Goal: Task Accomplishment & Management: Use online tool/utility

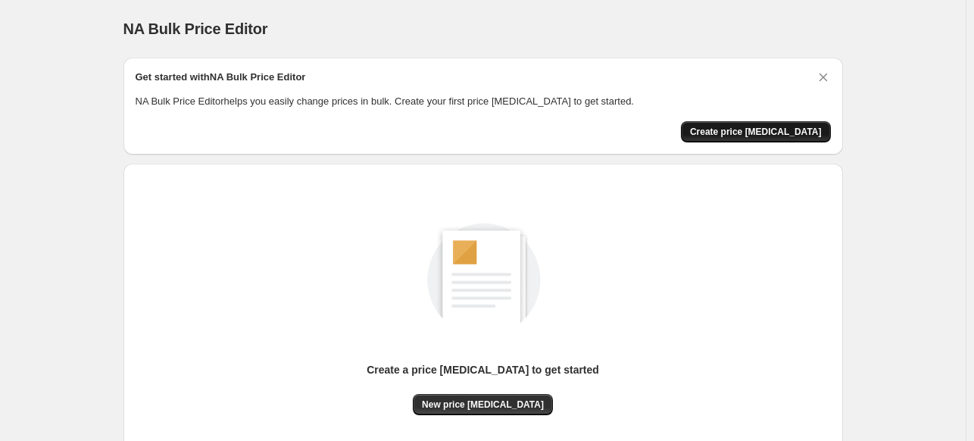
click at [773, 133] on span "Create price change job" at bounding box center [756, 132] width 132 height 12
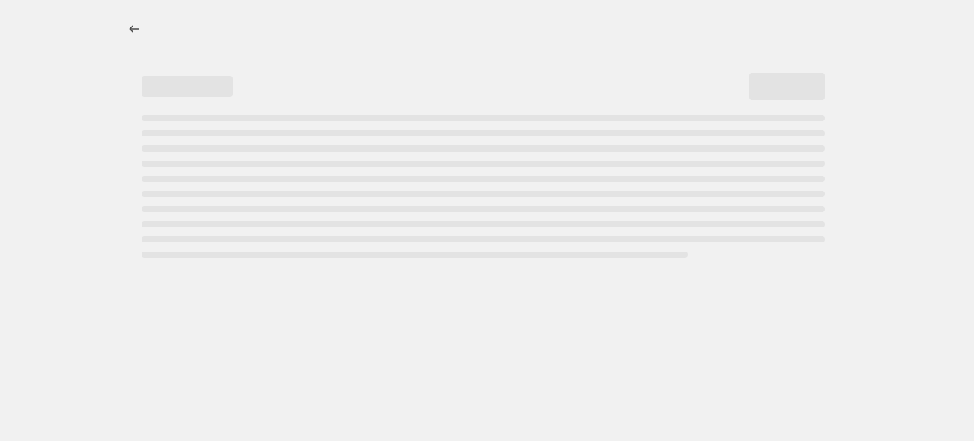
select select "percentage"
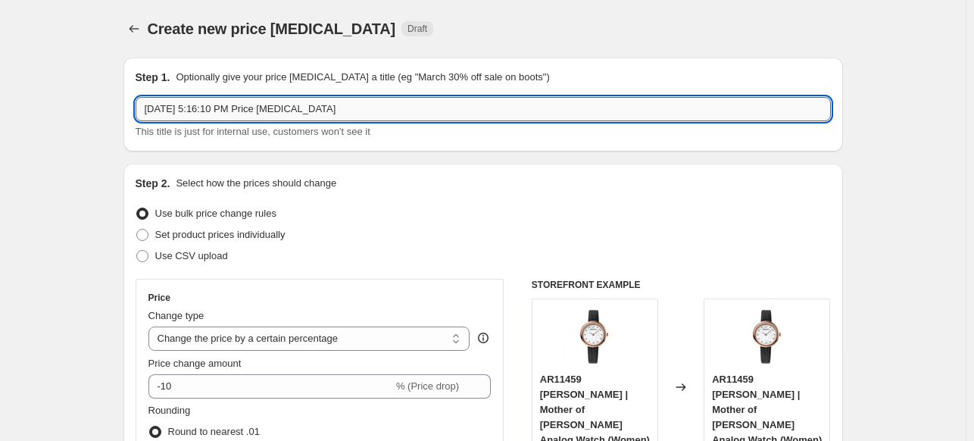
click at [324, 117] on input "Aug 30, 2025, 5:16:10 PM Price change job" at bounding box center [483, 109] width 695 height 24
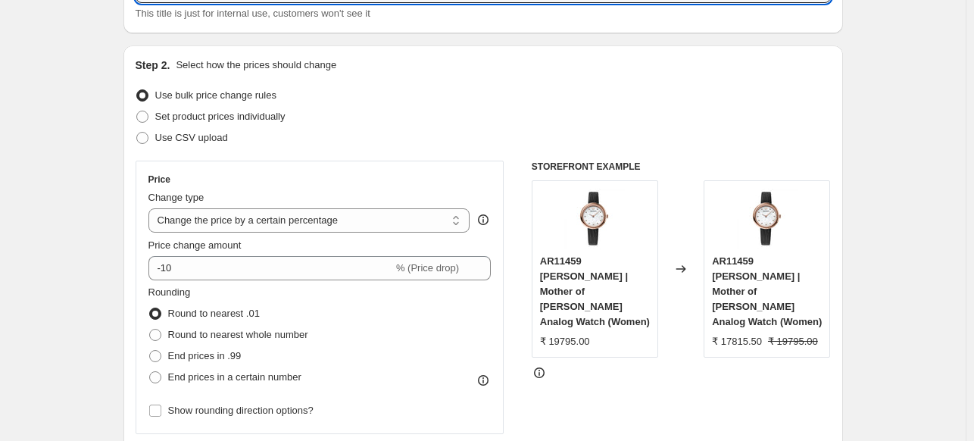
scroll to position [135, 0]
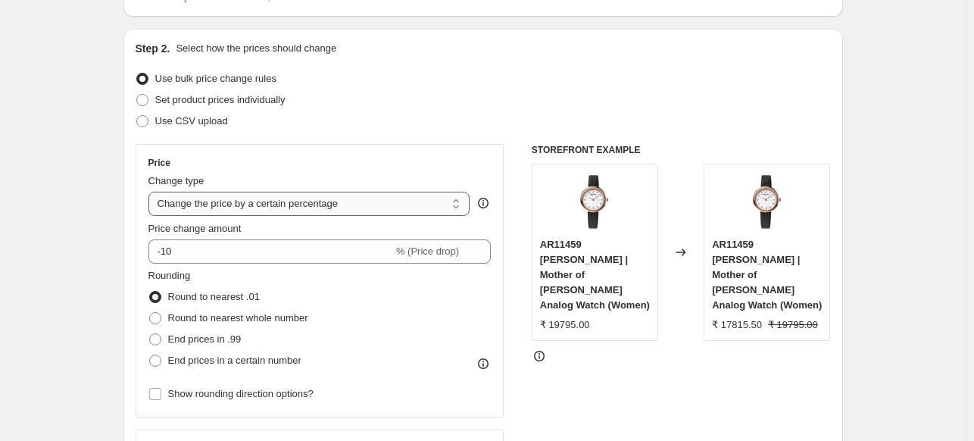
type input "For Zenshin 20%"
click at [309, 202] on select "Change the price to a certain amount Change the price by a certain amount Chang…" at bounding box center [309, 204] width 322 height 24
click at [151, 192] on select "Change the price to a certain amount Change the price by a certain amount Chang…" at bounding box center [309, 204] width 322 height 24
click at [279, 268] on fieldset "Rounding Round to nearest .01 Round to nearest whole number End prices in .99 E…" at bounding box center [228, 319] width 160 height 103
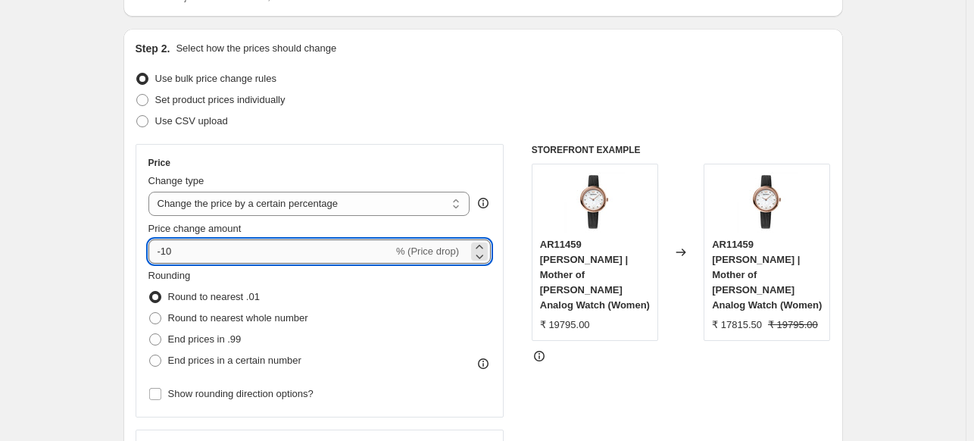
click at [239, 258] on input "-10" at bounding box center [270, 251] width 245 height 24
type input "-20"
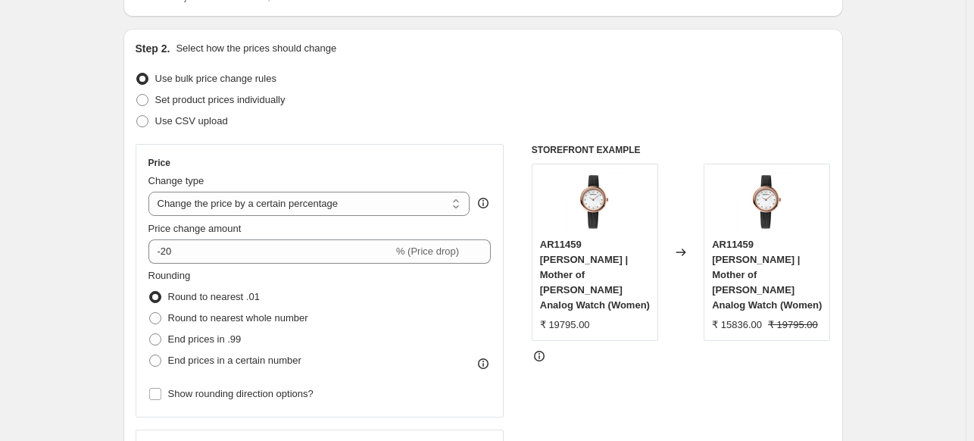
click at [345, 293] on div "Rounding Round to nearest .01 Round to nearest whole number End prices in .99 E…" at bounding box center [319, 319] width 343 height 103
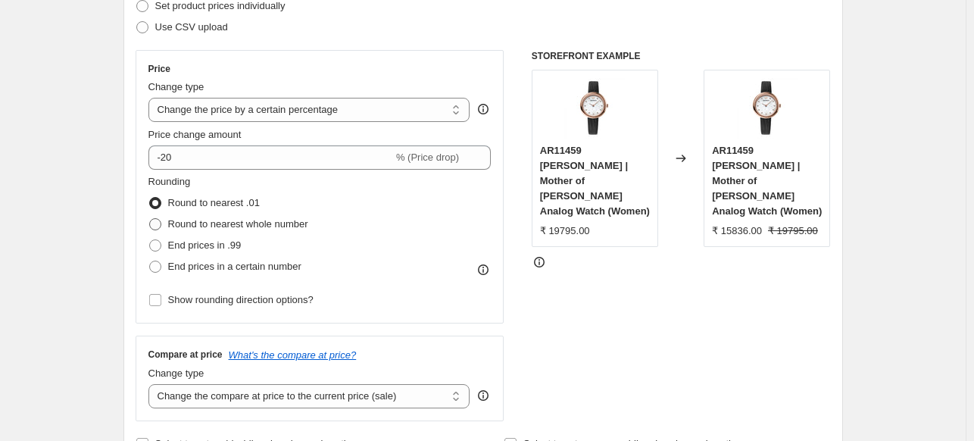
click at [182, 225] on span "Round to nearest whole number" at bounding box center [238, 223] width 140 height 11
click at [150, 219] on input "Round to nearest whole number" at bounding box center [149, 218] width 1 height 1
radio input "true"
click at [186, 203] on span "Round to nearest .01" at bounding box center [214, 202] width 92 height 11
click at [150, 198] on input "Round to nearest .01" at bounding box center [149, 197] width 1 height 1
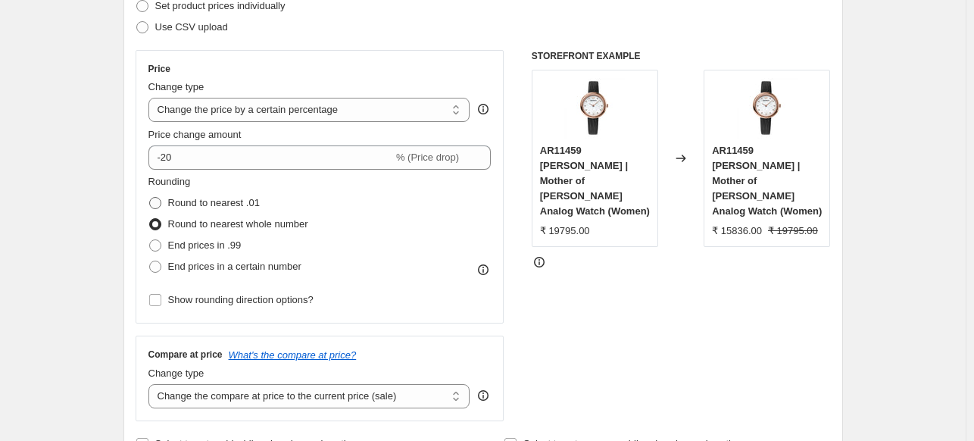
radio input "true"
click at [178, 263] on span "End prices in a certain number" at bounding box center [234, 266] width 133 height 11
click at [150, 261] on input "End prices in a certain number" at bounding box center [149, 261] width 1 height 1
radio input "true"
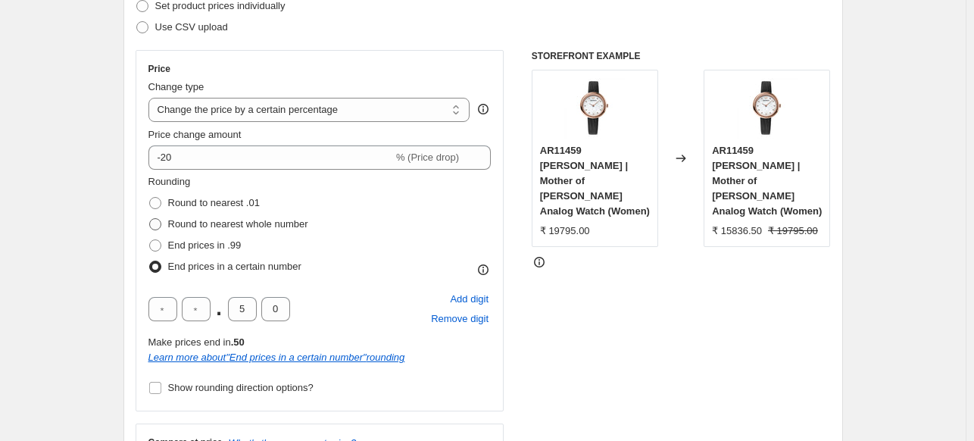
click at [161, 228] on span at bounding box center [155, 224] width 12 height 12
click at [150, 219] on input "Round to nearest whole number" at bounding box center [149, 218] width 1 height 1
radio input "true"
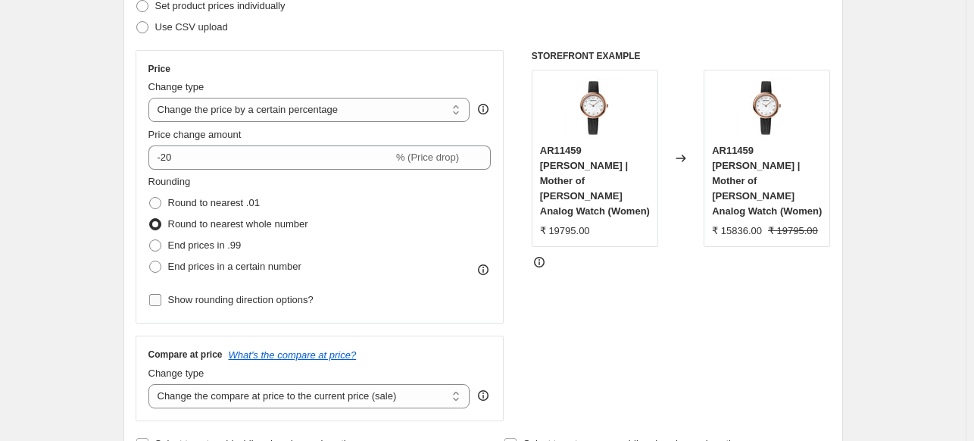
click at [217, 308] on label "Show rounding direction options?" at bounding box center [230, 299] width 165 height 21
click at [161, 306] on input "Show rounding direction options?" at bounding box center [155, 300] width 12 height 12
checkbox input "true"
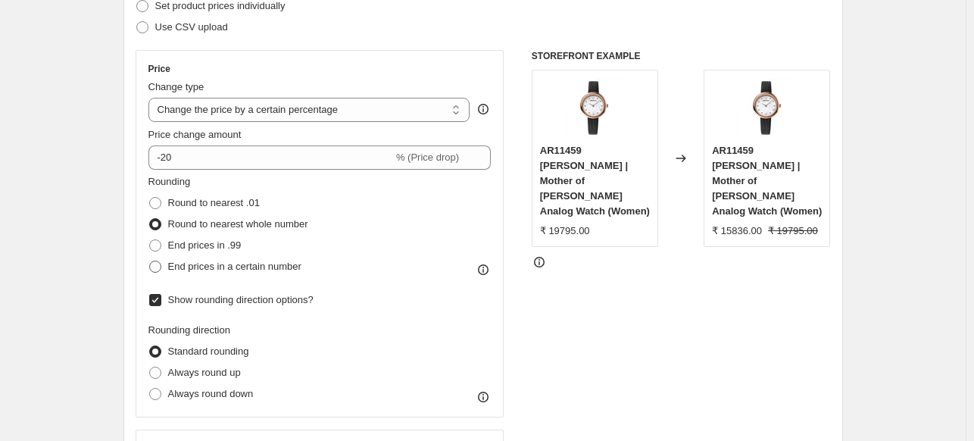
click at [186, 270] on span "End prices in a certain number" at bounding box center [234, 266] width 133 height 11
click at [150, 261] on input "End prices in a certain number" at bounding box center [149, 261] width 1 height 1
radio input "true"
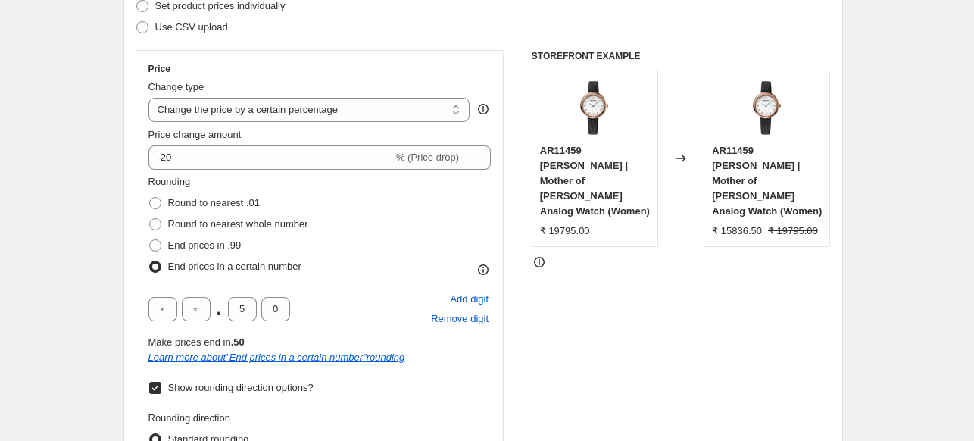
scroll to position [265, 0]
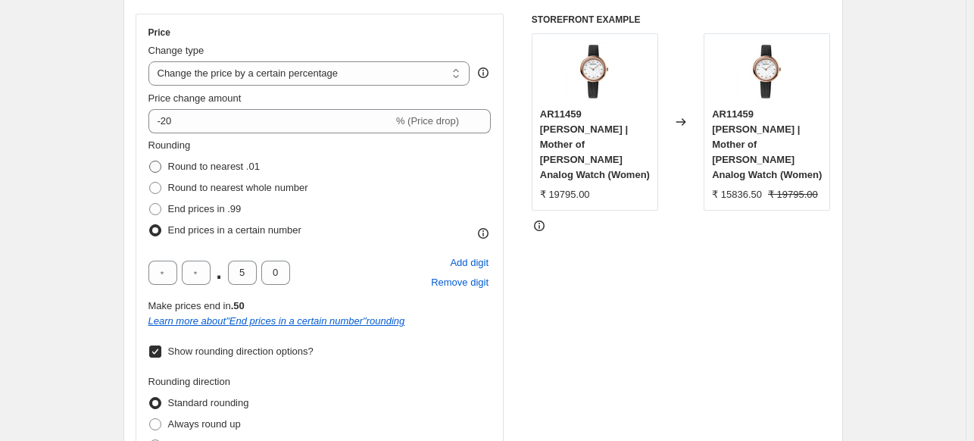
click at [171, 173] on span "Round to nearest .01" at bounding box center [214, 166] width 92 height 15
click at [150, 161] on input "Round to nearest .01" at bounding box center [149, 161] width 1 height 1
radio input "true"
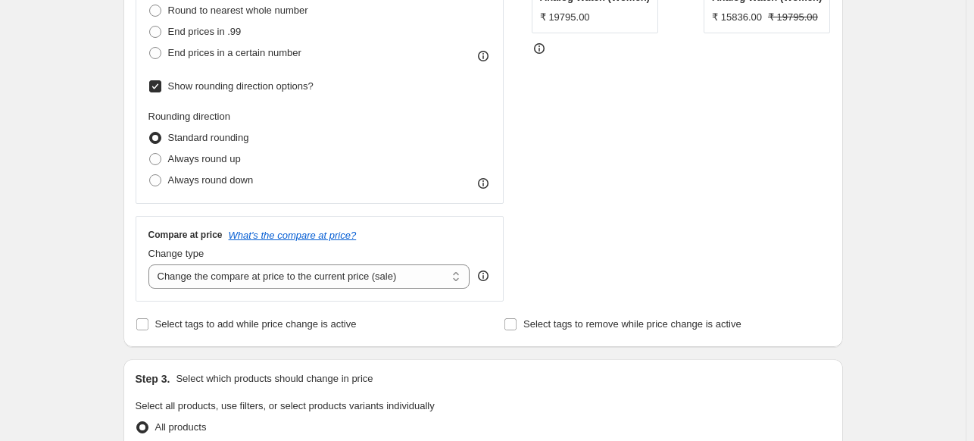
scroll to position [448, 0]
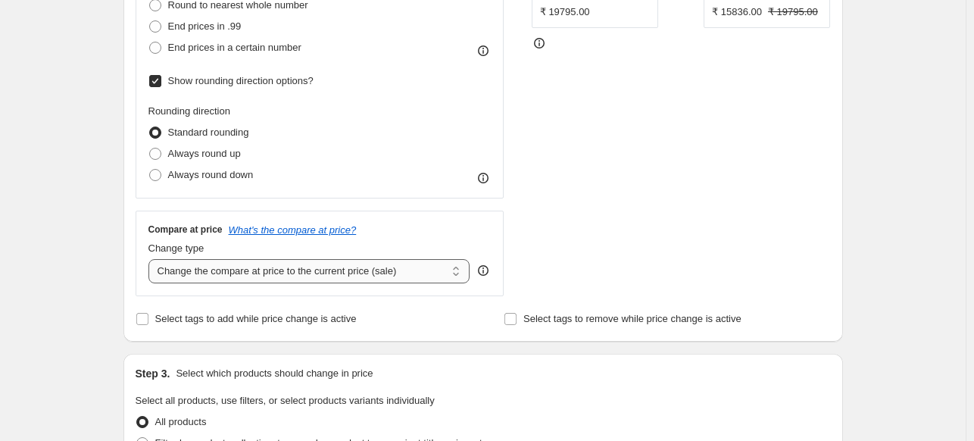
click at [333, 276] on select "Change the compare at price to the current price (sale) Change the compare at p…" at bounding box center [309, 271] width 322 height 24
click at [151, 259] on select "Change the compare at price to the current price (sale) Change the compare at p…" at bounding box center [309, 271] width 322 height 24
click at [180, 317] on span "Select tags to add while price change is active" at bounding box center [255, 318] width 201 height 11
click at [148, 317] on input "Select tags to add while price change is active" at bounding box center [142, 319] width 12 height 12
checkbox input "true"
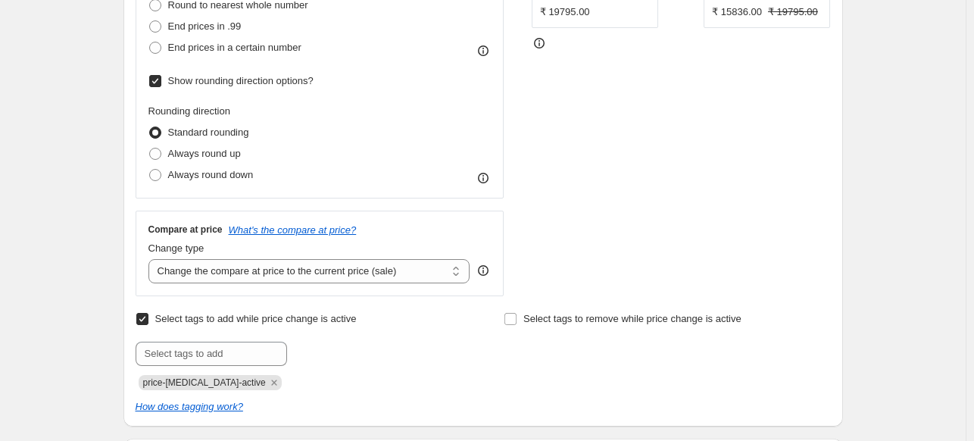
scroll to position [573, 0]
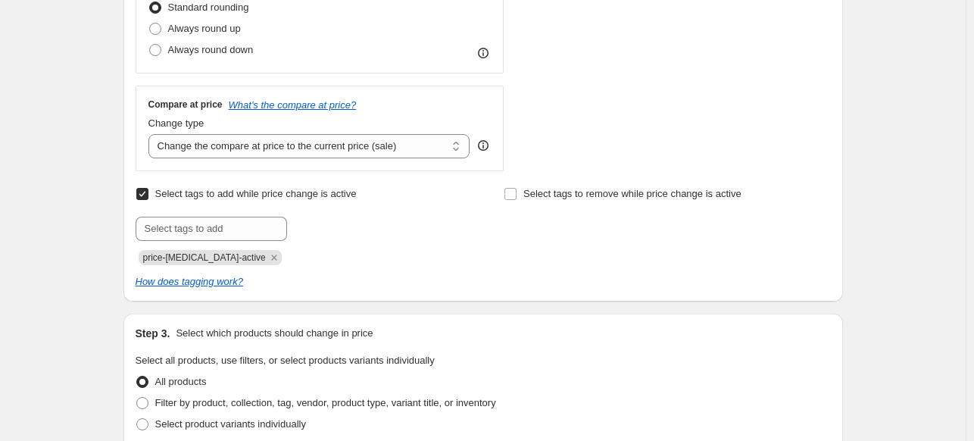
click at [178, 257] on span "price-[MEDICAL_DATA]-active" at bounding box center [204, 257] width 123 height 11
click at [510, 193] on input "Select tags to remove while price change is active" at bounding box center [510, 194] width 12 height 12
checkbox input "true"
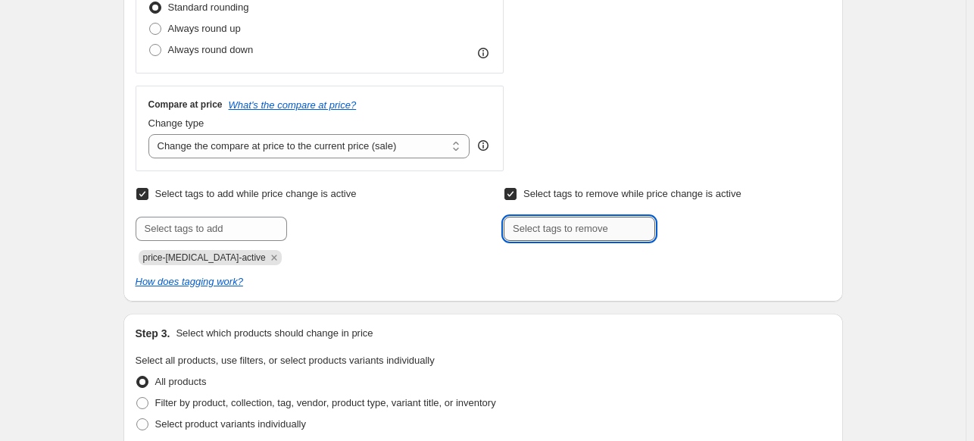
click at [536, 230] on input "text" at bounding box center [579, 229] width 151 height 24
type input "E"
click at [516, 195] on input "Select tags to remove while price change is active" at bounding box center [510, 194] width 12 height 12
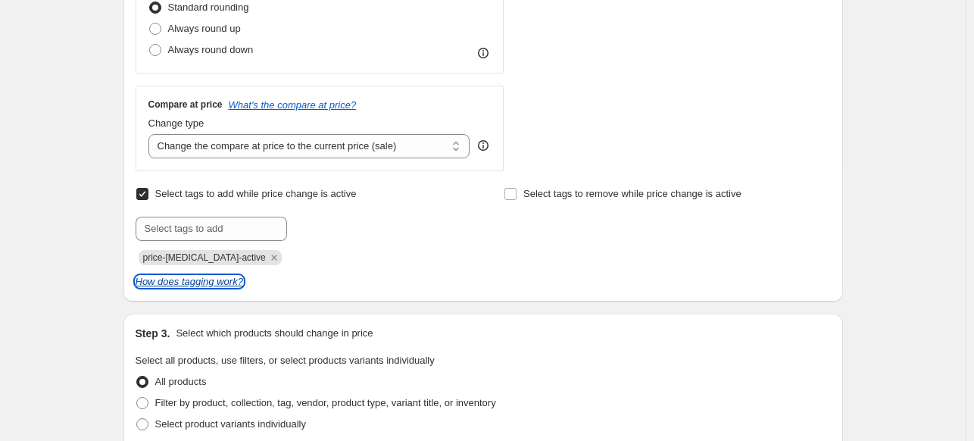
click at [161, 284] on icon "How does tagging work?" at bounding box center [190, 281] width 108 height 11
click at [536, 201] on label "Select tags to remove while price change is active" at bounding box center [623, 193] width 238 height 21
click at [517, 200] on input "Select tags to remove while price change is active" at bounding box center [510, 194] width 12 height 12
checkbox input "true"
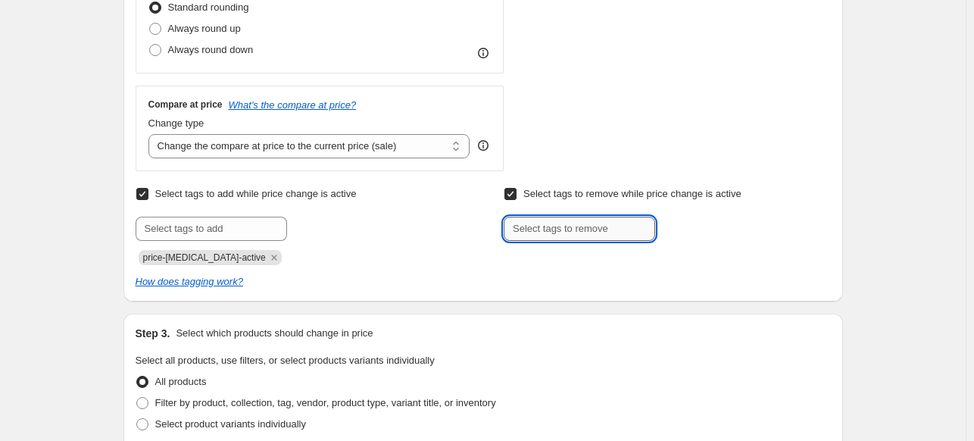
click at [542, 228] on input "text" at bounding box center [579, 229] width 151 height 24
type input "End-sale"
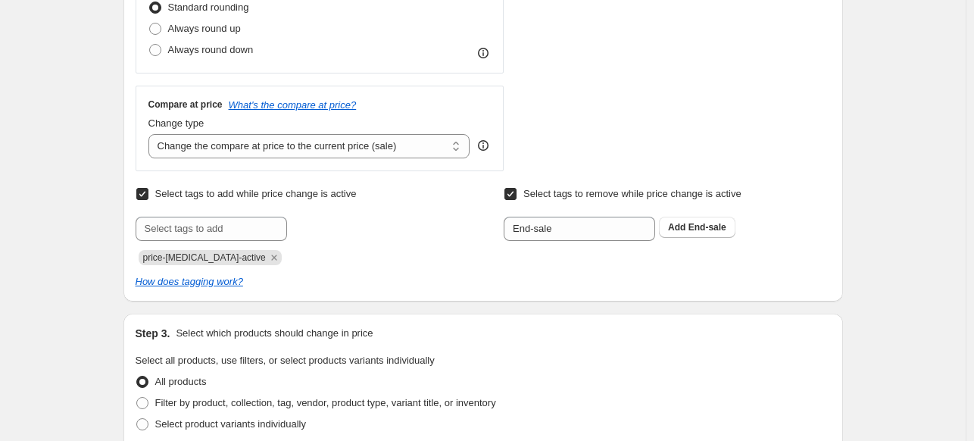
click at [687, 239] on div "End-sale Add End-sale" at bounding box center [667, 229] width 326 height 24
click at [687, 236] on button "Add End-sale" at bounding box center [697, 227] width 77 height 21
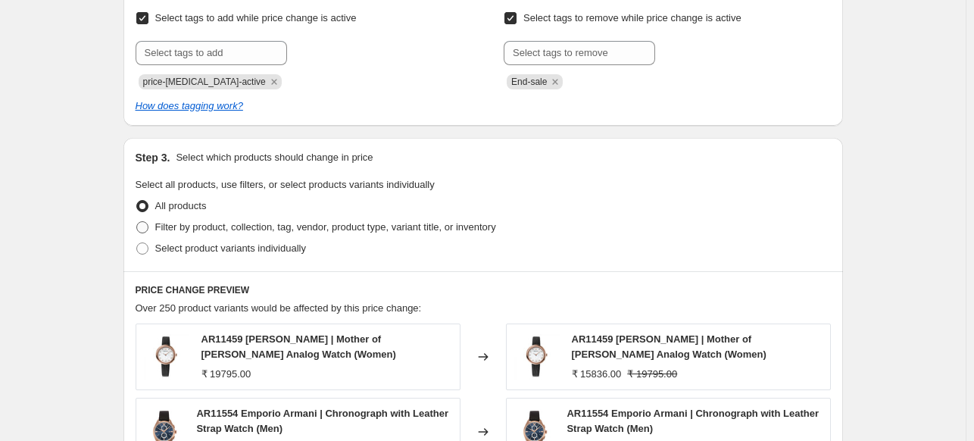
click at [228, 232] on span "Filter by product, collection, tag, vendor, product type, variant title, or inv…" at bounding box center [325, 226] width 341 height 11
click at [137, 222] on input "Filter by product, collection, tag, vendor, product type, variant title, or inv…" at bounding box center [136, 221] width 1 height 1
radio input "true"
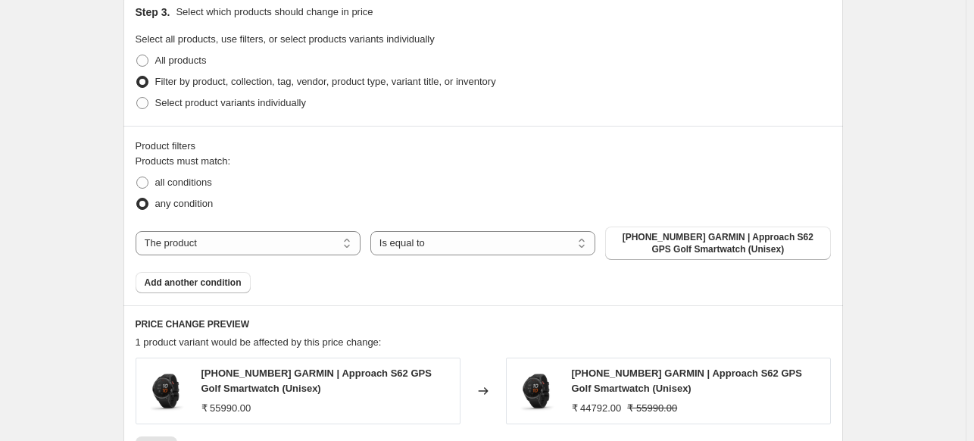
scroll to position [945, 0]
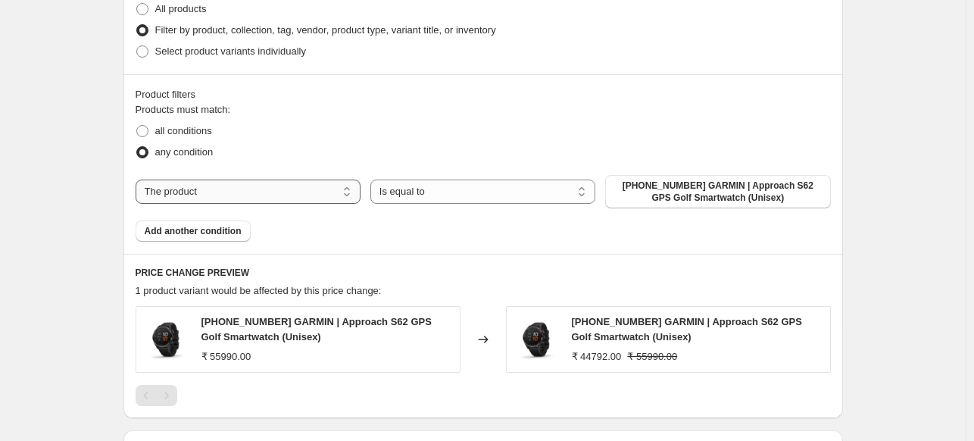
click at [233, 187] on select "The product The product's collection The product's tag The product's vendor The…" at bounding box center [248, 192] width 225 height 24
select select "collection"
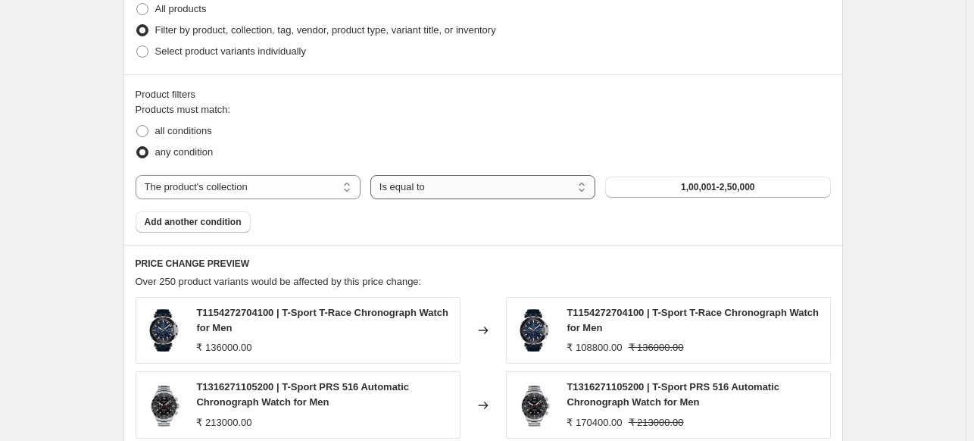
click at [507, 193] on select "Is equal to Is not equal to" at bounding box center [482, 187] width 225 height 24
click at [636, 165] on div "Products must match: all conditions any condition The product The product's col…" at bounding box center [483, 167] width 695 height 130
click at [654, 185] on button "1,00,001-2,50,000" at bounding box center [717, 186] width 225 height 21
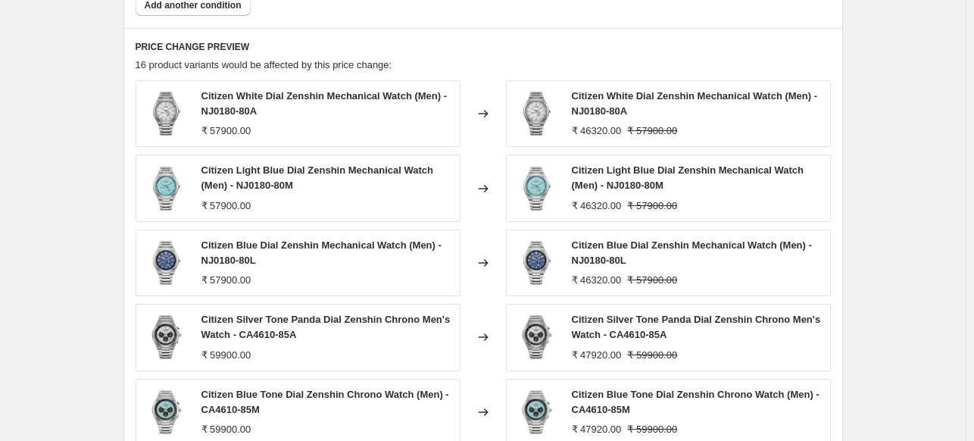
scroll to position [1445, 0]
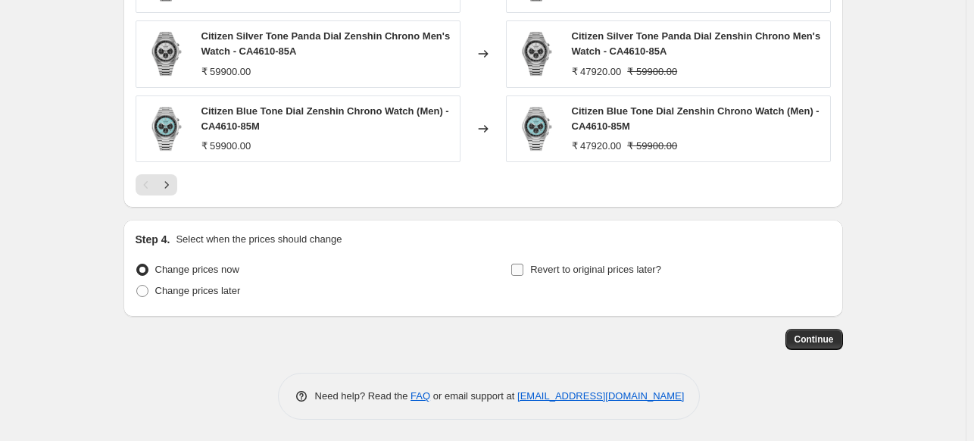
click at [523, 264] on input "Revert to original prices later?" at bounding box center [517, 270] width 12 height 12
checkbox input "true"
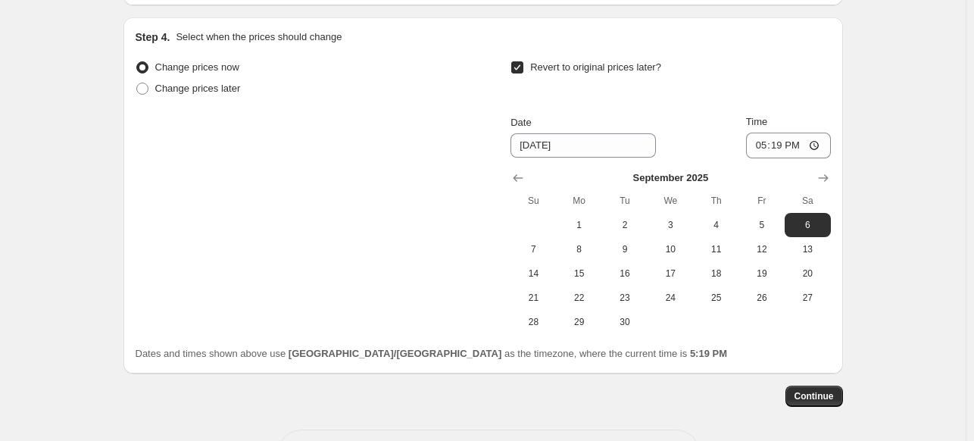
scroll to position [1648, 0]
click at [585, 252] on span "8" at bounding box center [579, 248] width 33 height 12
type input "9/8/2025"
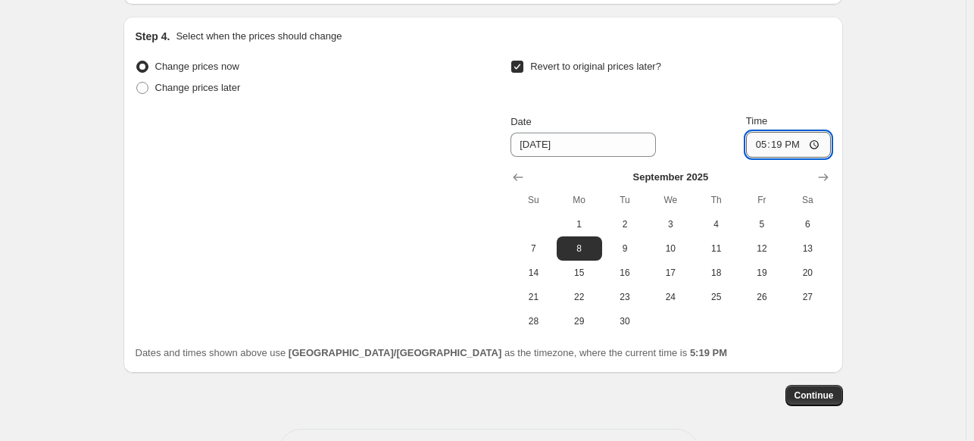
click at [796, 142] on input "17:19" at bounding box center [788, 145] width 85 height 26
click at [821, 145] on input "17:19" at bounding box center [788, 145] width 85 height 26
type input "08:00"
click at [713, 357] on div "Dates and times shown above use Asia/Calcutta as the timezone, where the curren…" at bounding box center [483, 352] width 695 height 15
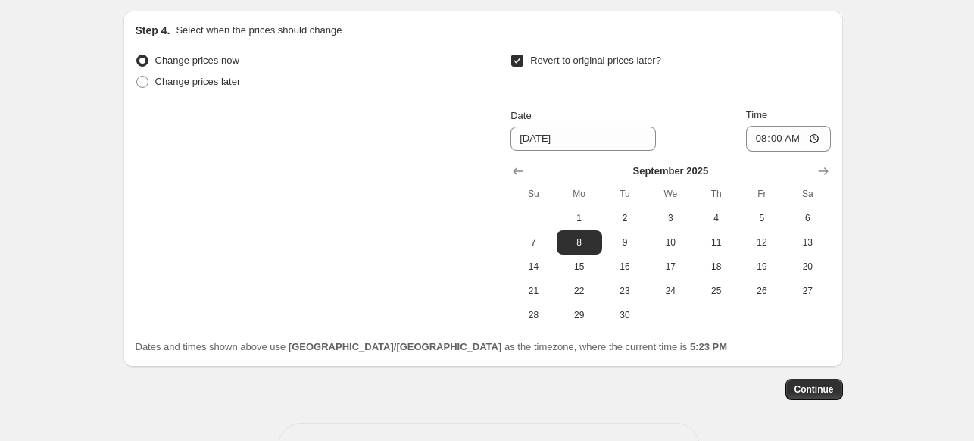
scroll to position [1653, 0]
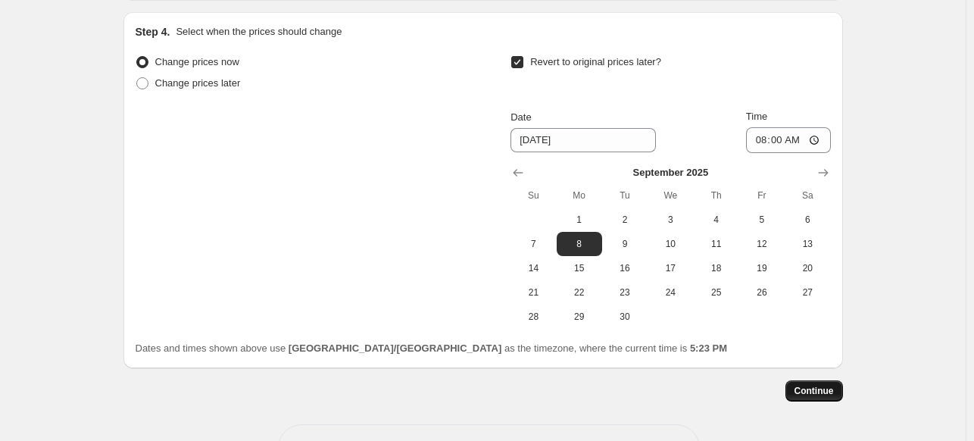
click at [807, 389] on span "Continue" at bounding box center [814, 391] width 39 height 12
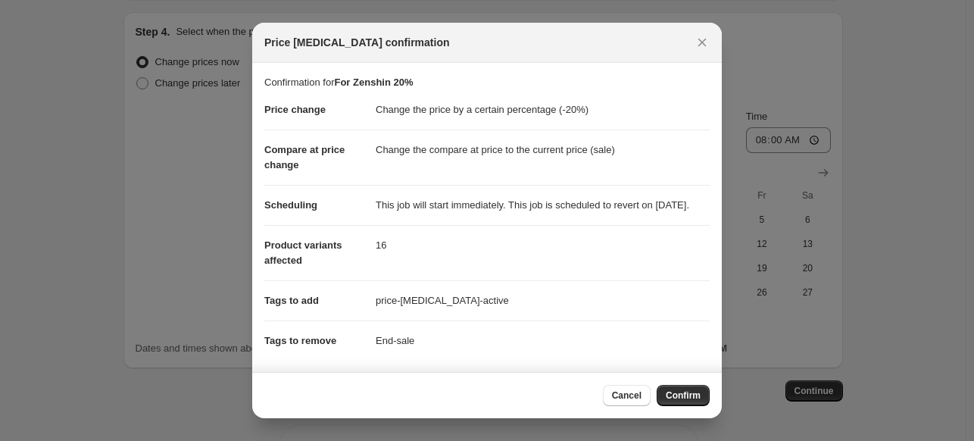
scroll to position [151, 0]
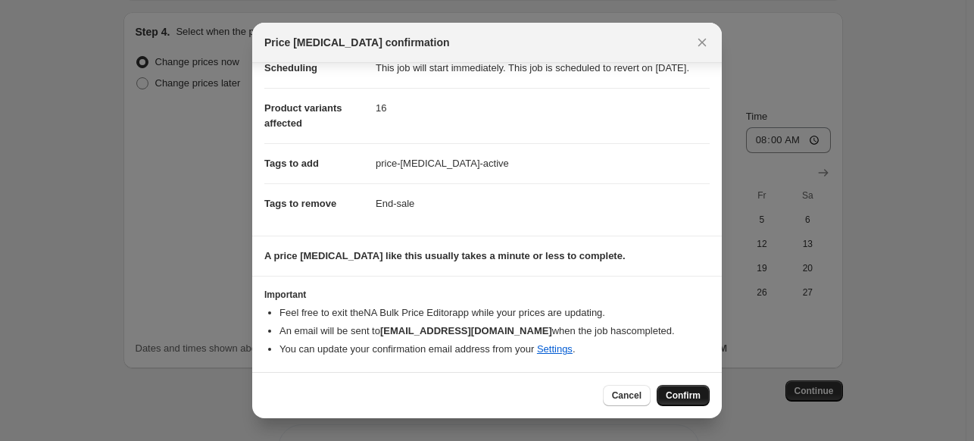
click at [676, 387] on button "Confirm" at bounding box center [683, 395] width 53 height 21
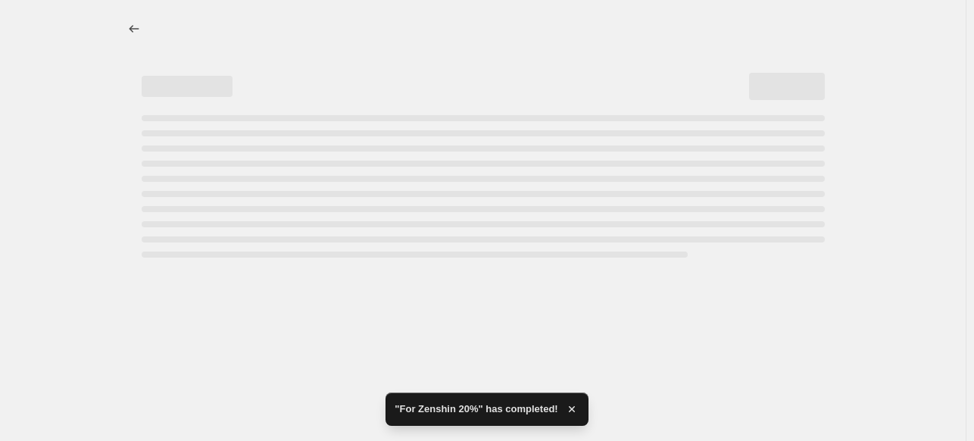
select select "percentage"
select select "collection"
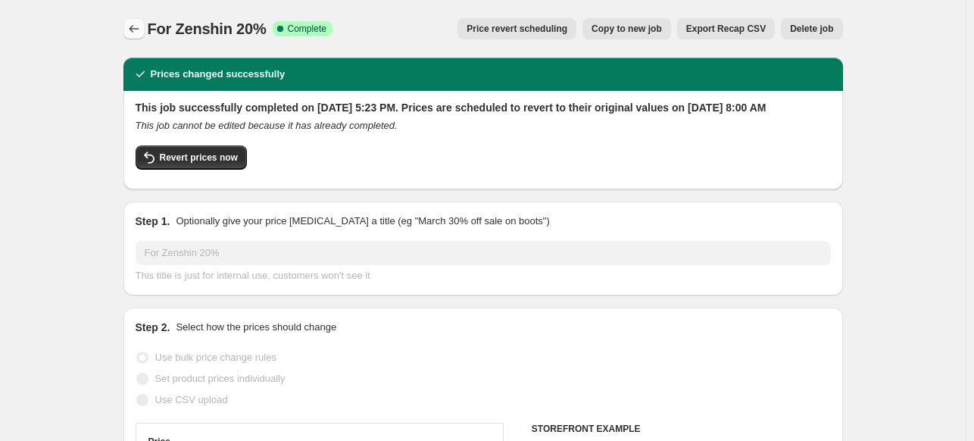
click at [142, 23] on icon "Price change jobs" at bounding box center [133, 28] width 15 height 15
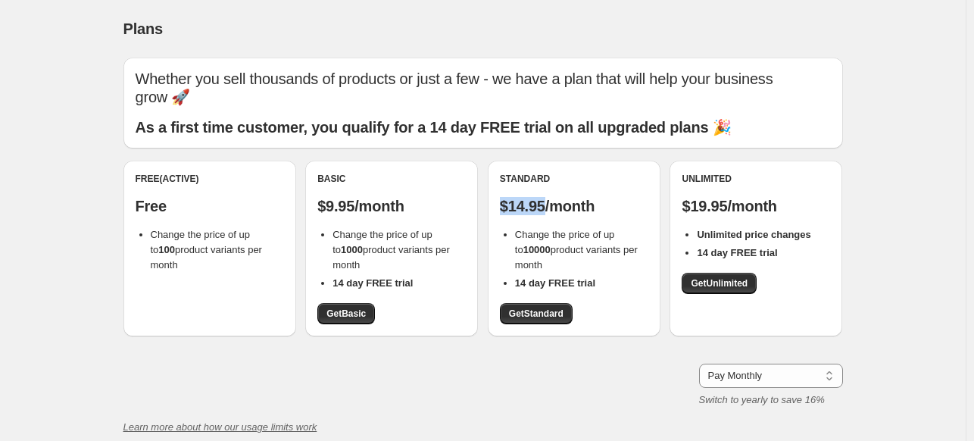
drag, startPoint x: 506, startPoint y: 205, endPoint x: 551, endPoint y: 202, distance: 45.5
click at [551, 202] on p "$14.95/month" at bounding box center [574, 206] width 148 height 18
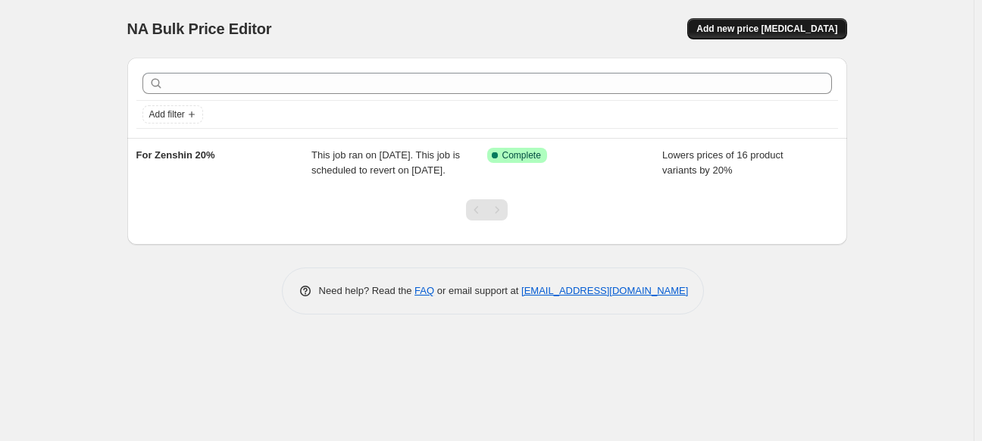
click at [794, 20] on button "Add new price [MEDICAL_DATA]" at bounding box center [766, 28] width 159 height 21
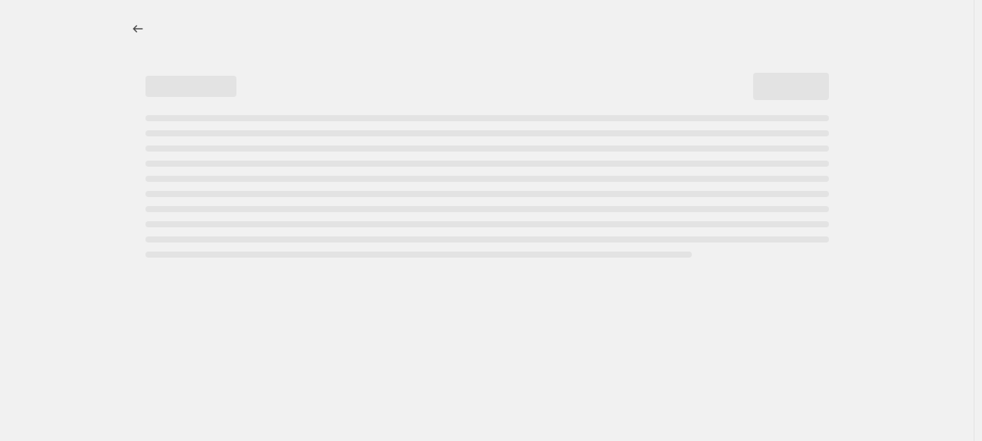
select select "percentage"
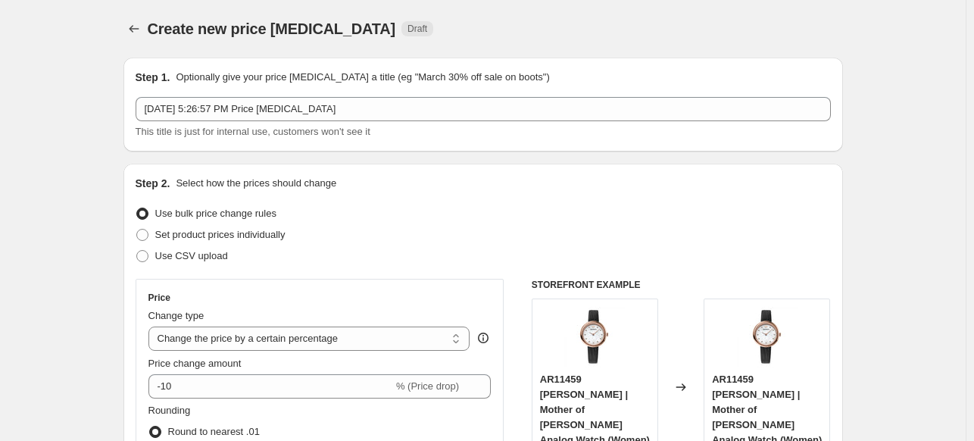
click at [304, 126] on span "This title is just for internal use, customers won't see it" at bounding box center [253, 131] width 235 height 11
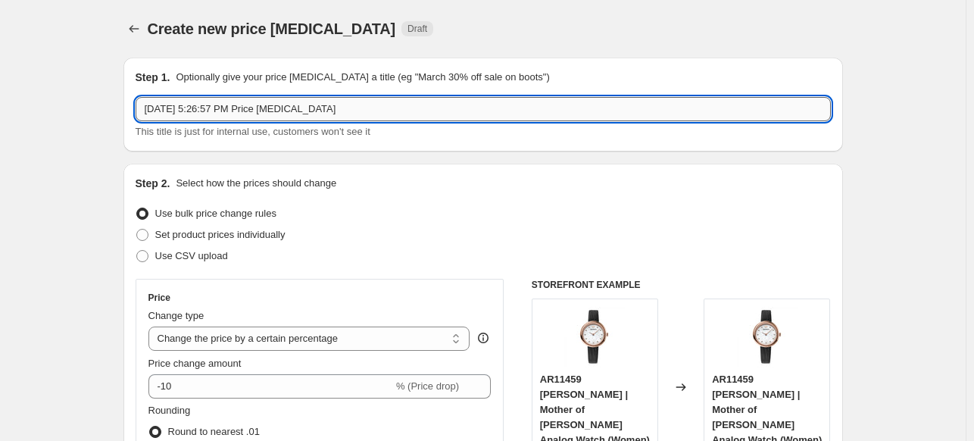
click at [303, 114] on input "[DATE] 5:26:57 PM Price [MEDICAL_DATA]" at bounding box center [483, 109] width 695 height 24
type input "W"
click at [209, 112] on input "Timex Waterbry 20%" at bounding box center [483, 109] width 695 height 24
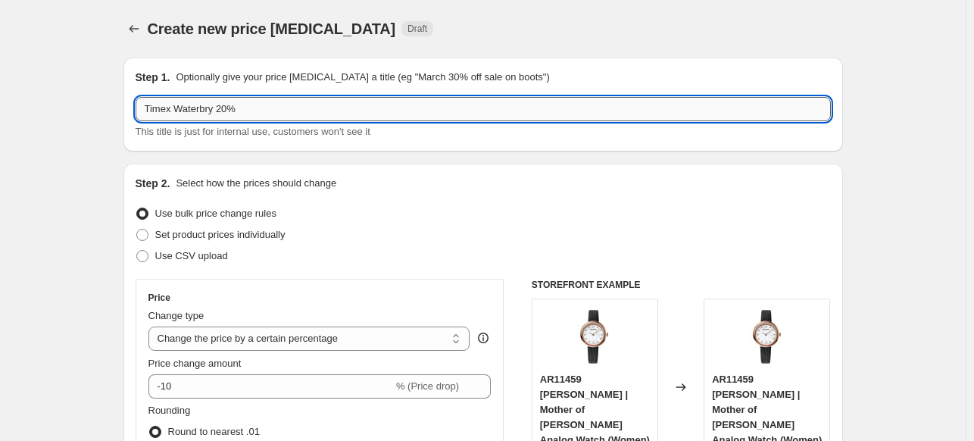
click at [208, 111] on input "Timex Waterbry 20%" at bounding box center [483, 109] width 695 height 24
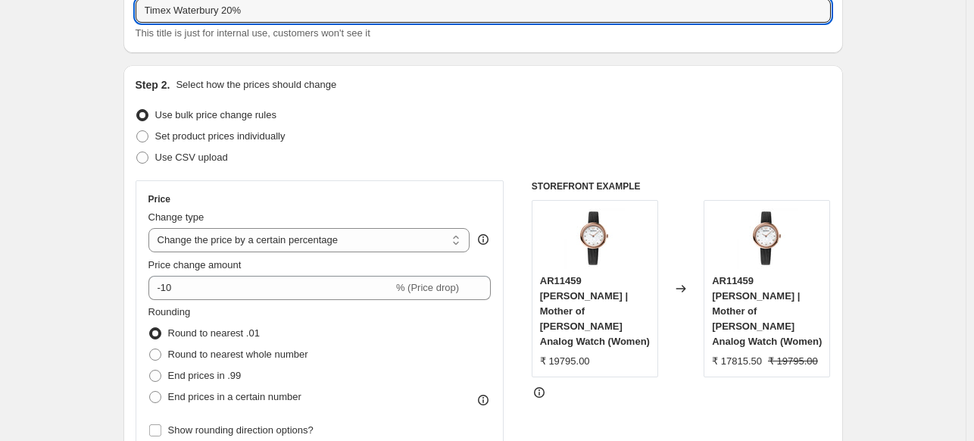
scroll to position [101, 0]
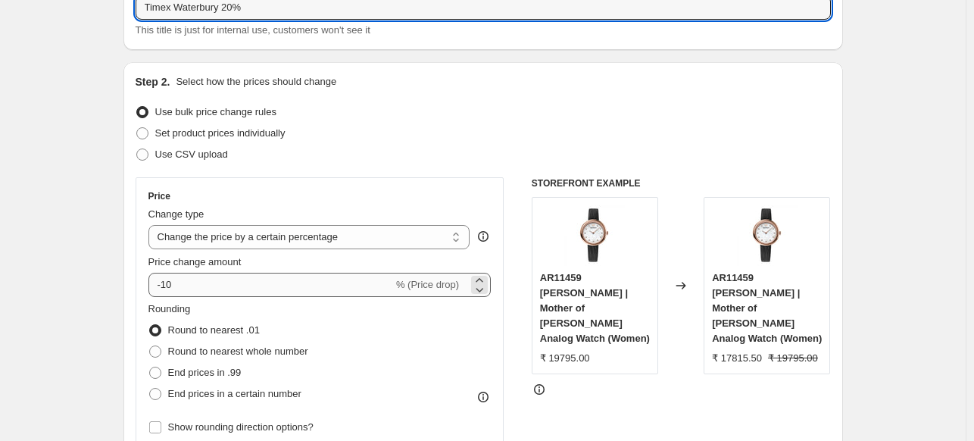
type input "Timex Waterbury 20%"
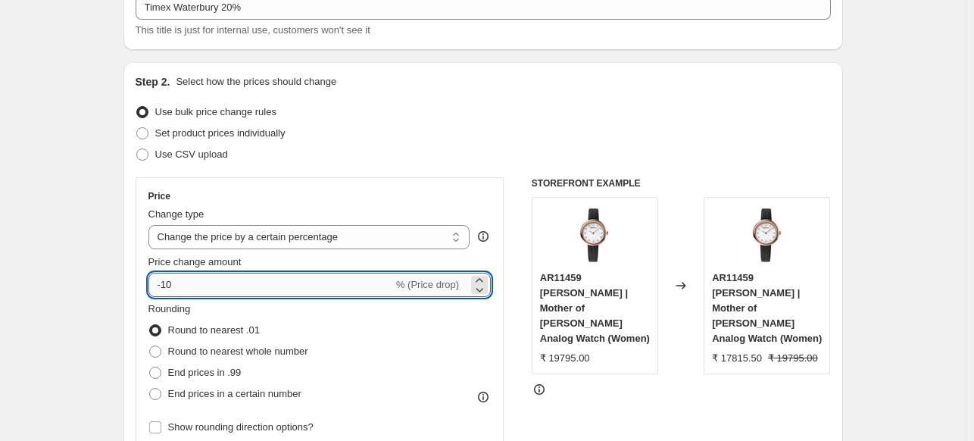
drag, startPoint x: 178, startPoint y: 286, endPoint x: 167, endPoint y: 284, distance: 11.5
click at [167, 284] on input "-10" at bounding box center [270, 285] width 245 height 24
type input "-4"
type input "-20"
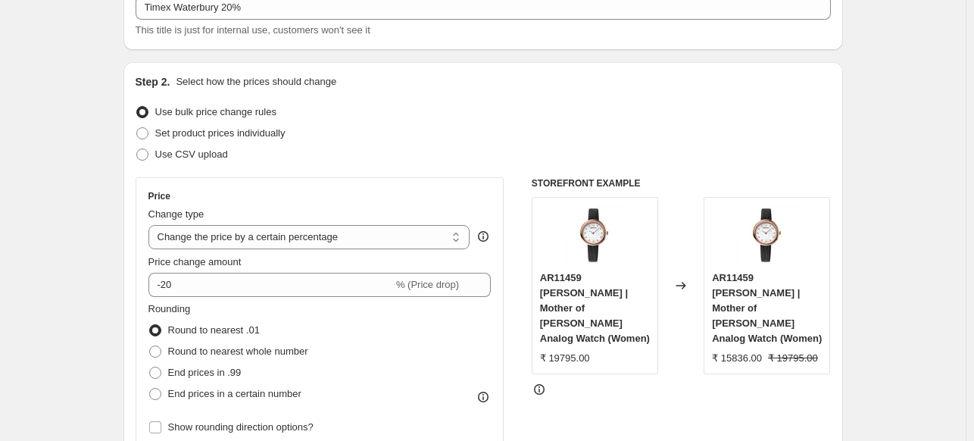
click at [351, 305] on div "Rounding Round to nearest .01 Round to nearest whole number End prices in .99 E…" at bounding box center [319, 352] width 343 height 103
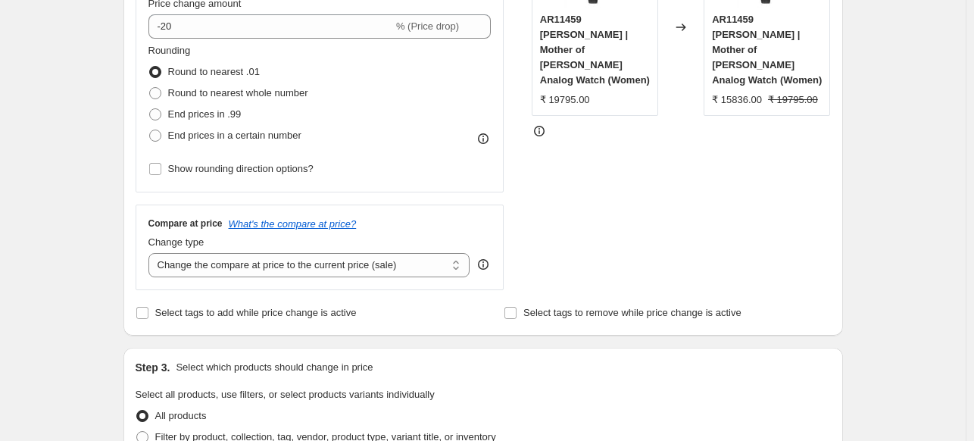
scroll to position [359, 0]
click at [355, 316] on span "Select tags to add while price change is active" at bounding box center [255, 313] width 201 height 11
click at [148, 316] on input "Select tags to add while price change is active" at bounding box center [142, 314] width 12 height 12
checkbox input "true"
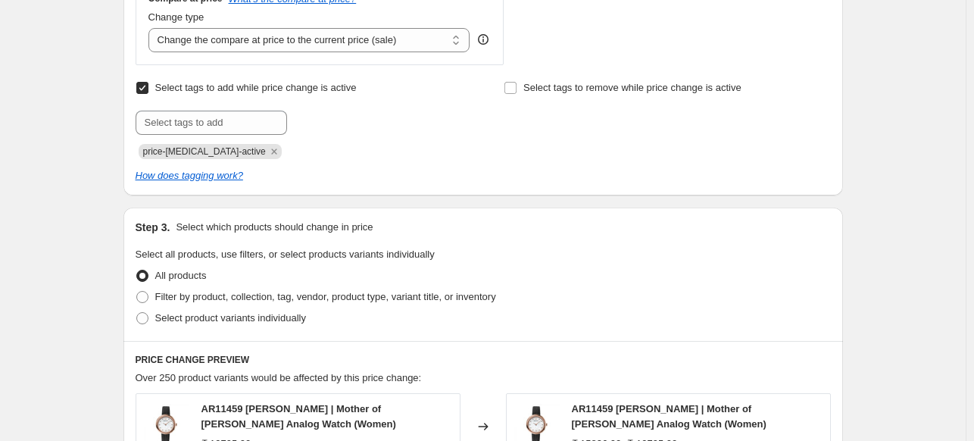
scroll to position [587, 0]
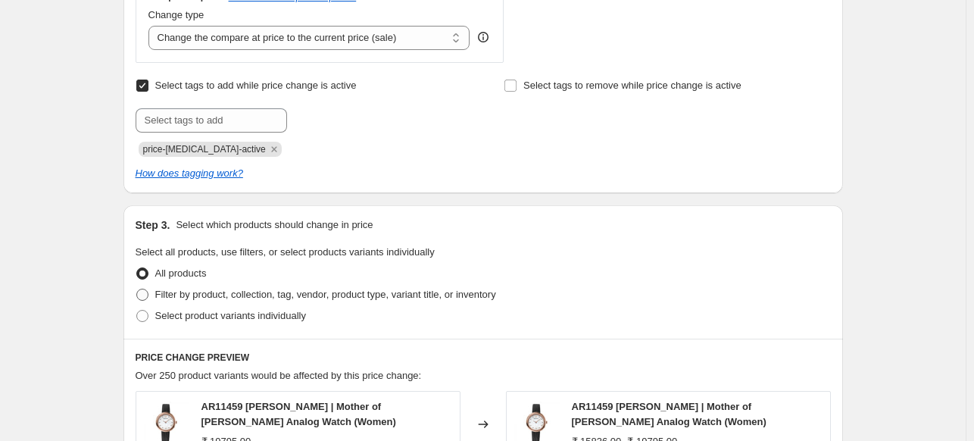
click at [339, 298] on span "Filter by product, collection, tag, vendor, product type, variant title, or inv…" at bounding box center [325, 294] width 341 height 11
click at [137, 289] on input "Filter by product, collection, tag, vendor, product type, variant title, or inv…" at bounding box center [136, 289] width 1 height 1
radio input "true"
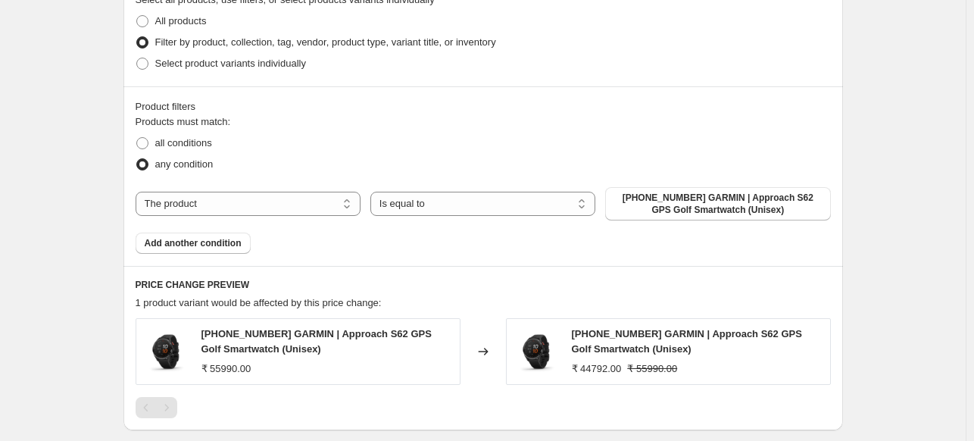
scroll to position [841, 0]
click at [286, 212] on select "The product The product's collection The product's tag The product's vendor The…" at bounding box center [248, 202] width 225 height 24
click at [448, 239] on div "Products must match: all conditions any condition The product The product's col…" at bounding box center [483, 182] width 695 height 139
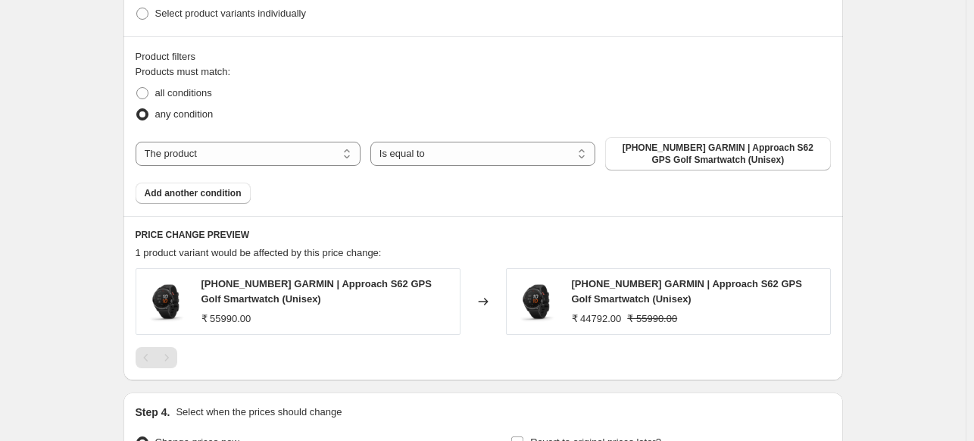
scroll to position [890, 0]
drag, startPoint x: 294, startPoint y: 69, endPoint x: 244, endPoint y: 151, distance: 95.9
click at [244, 151] on select "The product The product's collection The product's tag The product's vendor The…" at bounding box center [248, 153] width 225 height 24
click at [180, 89] on span "all conditions" at bounding box center [183, 91] width 57 height 11
click at [137, 87] on input "all conditions" at bounding box center [136, 86] width 1 height 1
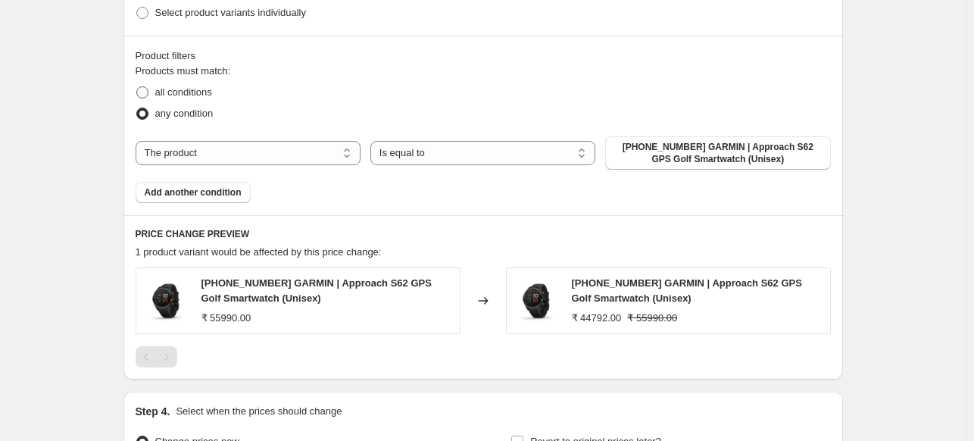
radio input "true"
click at [207, 148] on select "The product The product's collection The product's tag The product's vendor The…" at bounding box center [248, 153] width 225 height 24
click at [186, 117] on span "any condition" at bounding box center [184, 113] width 58 height 11
click at [137, 108] on input "any condition" at bounding box center [136, 108] width 1 height 1
radio input "true"
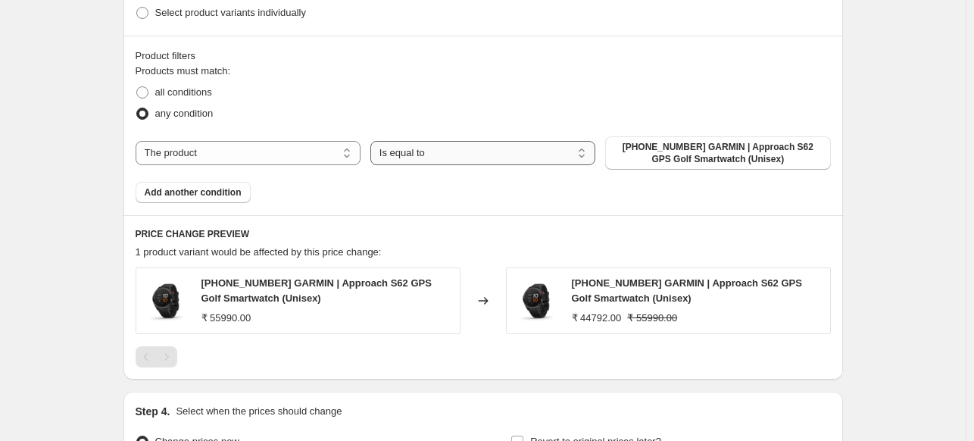
click at [409, 159] on select "Is equal to Is not equal to" at bounding box center [482, 153] width 225 height 24
click at [254, 161] on select "The product The product's collection The product's tag The product's vendor The…" at bounding box center [248, 153] width 225 height 24
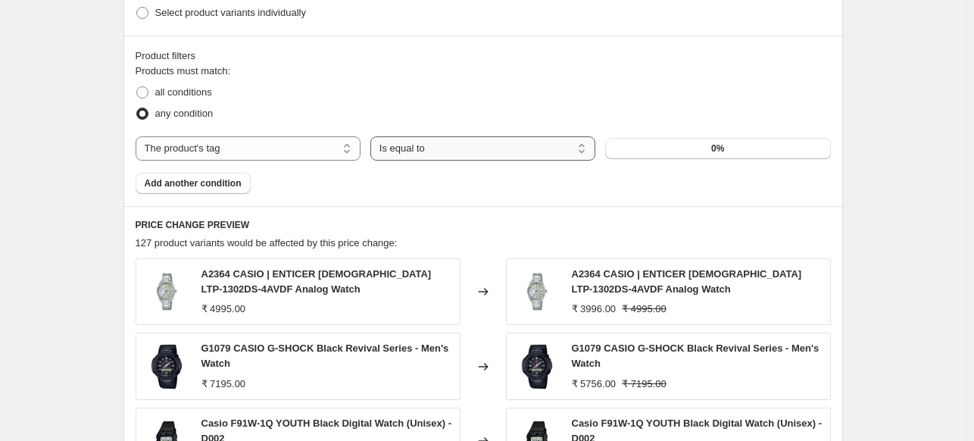
click at [413, 151] on select "Is equal to Is not equal to" at bounding box center [482, 148] width 225 height 24
click at [280, 154] on select "The product The product's collection The product's tag The product's vendor The…" at bounding box center [248, 148] width 225 height 24
select select "title"
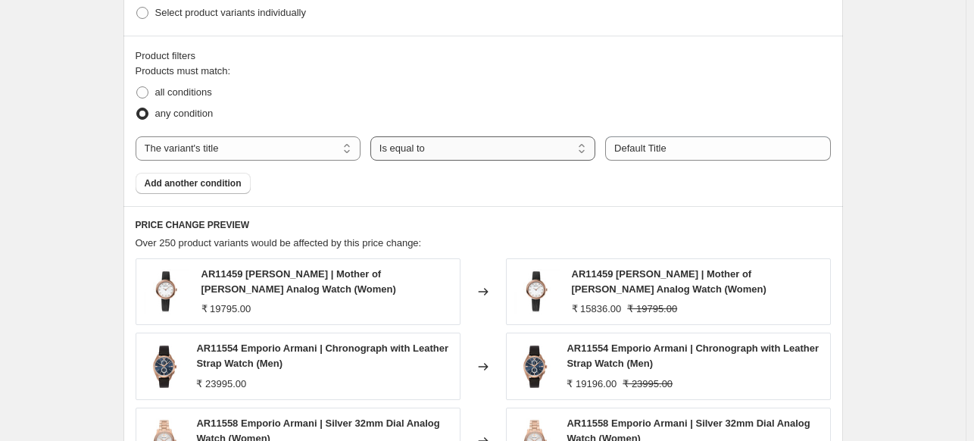
click at [430, 153] on select "Is equal to Is not equal to Contains" at bounding box center [482, 148] width 225 height 24
select select "contains"
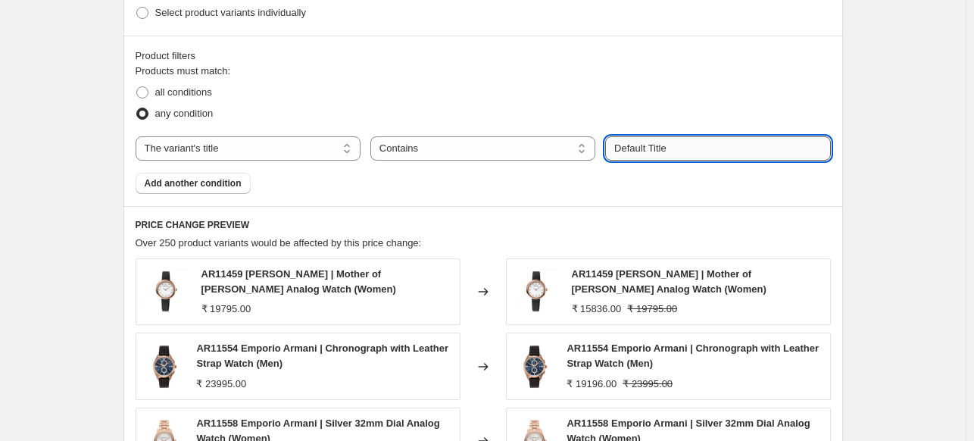
click at [641, 150] on input "Default Title" at bounding box center [717, 148] width 225 height 24
type input "DefauWalt Title"
type input "Waterbury"
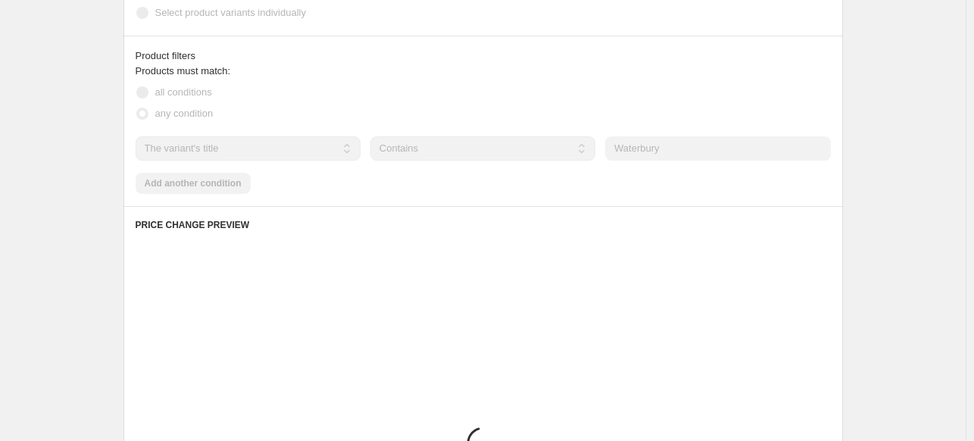
click at [662, 185] on div "Products must match: all conditions any condition The product The product's col…" at bounding box center [483, 129] width 695 height 130
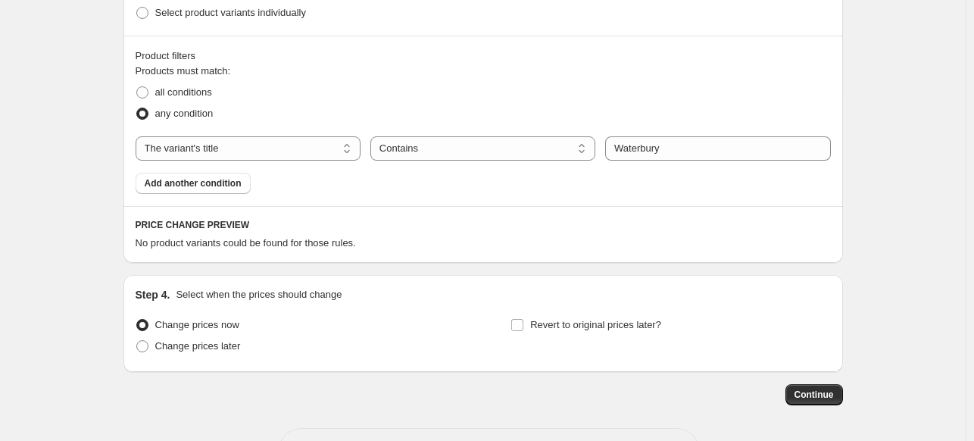
click at [217, 233] on div "PRICE CHANGE PREVIEW No product variants could be found for those rules." at bounding box center [483, 234] width 720 height 57
click at [179, 139] on select "The product The product's collection The product's tag The product's vendor The…" at bounding box center [248, 148] width 225 height 24
select select "product"
select select "equal"
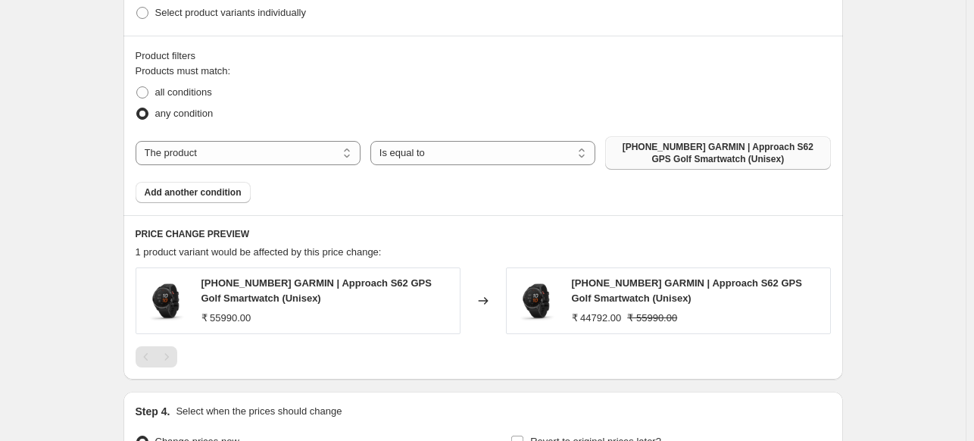
click at [655, 161] on span "[PHONE_NUMBER] GARMIN | Approach S62 GPS Golf Smartwatch (Unisex)" at bounding box center [717, 153] width 207 height 24
click at [492, 147] on select "Is equal to Is not equal to" at bounding box center [482, 153] width 225 height 24
click at [631, 148] on span "[PHONE_NUMBER] GARMIN | Approach S62 GPS Golf Smartwatch (Unisex)" at bounding box center [717, 153] width 207 height 24
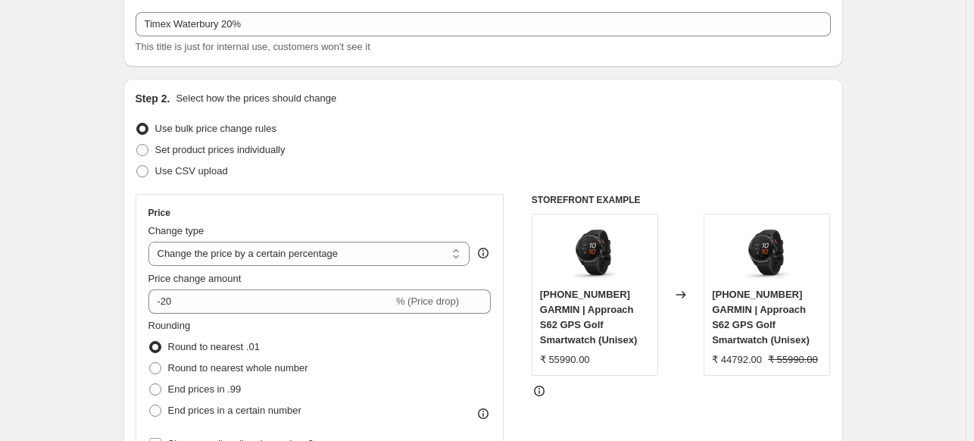
scroll to position [0, 0]
